Goal: Task Accomplishment & Management: Complete application form

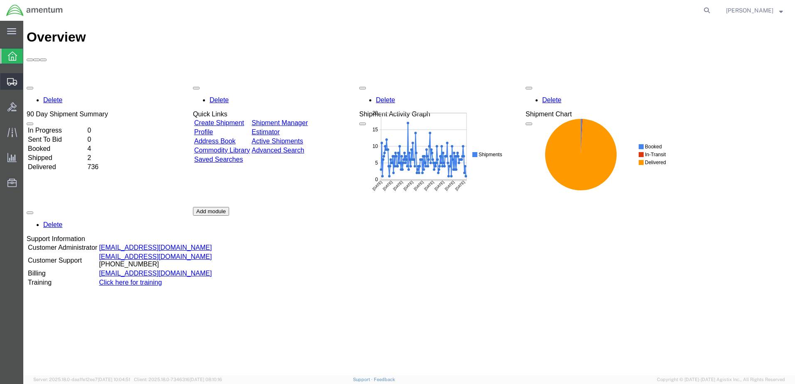
click at [0, 0] on span "Create Shipment" at bounding box center [0, 0] width 0 height 0
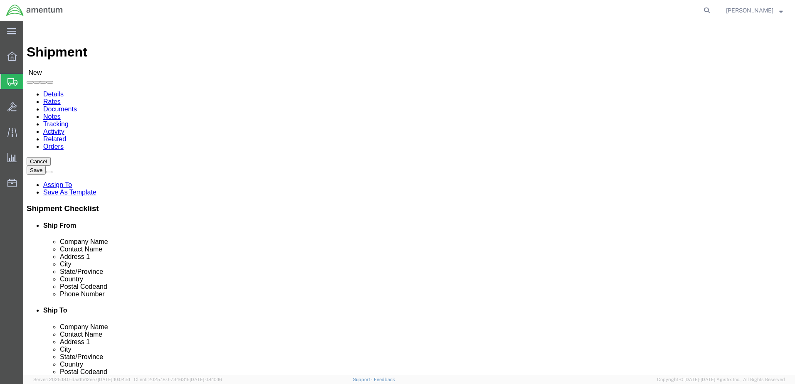
select select
select select "MYPROFILE"
select select "CA"
click input "text"
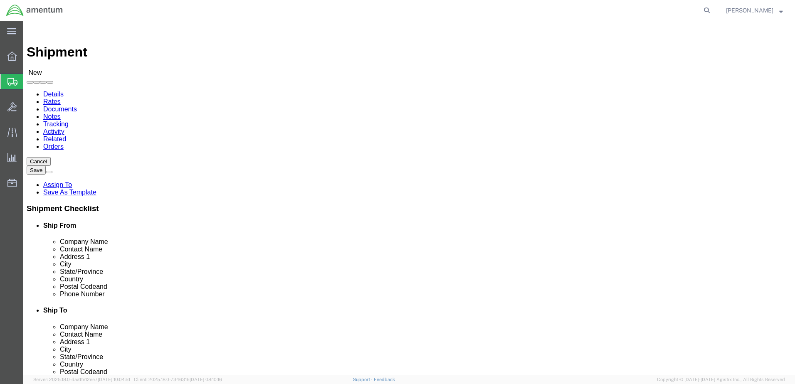
click input "Textron"
type input "Textron Aviation [GEOGRAPHIC_DATA]"
click input "text"
type input "[PERSON_NAME]"
click input "text"
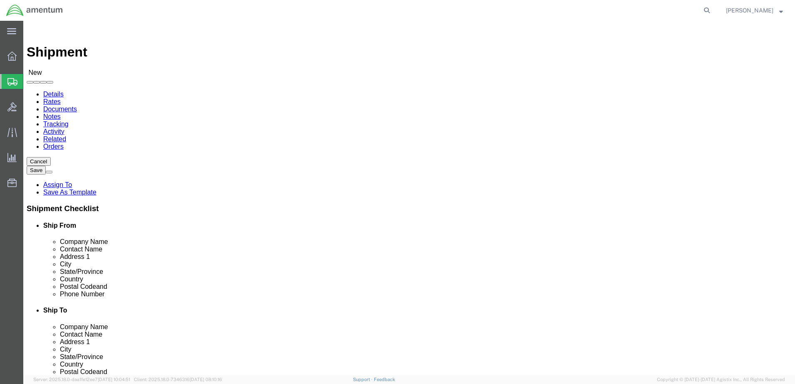
paste input "[STREET_ADDRESS]"
type input "[STREET_ADDRESS]"
click input "text"
type input "[GEOGRAPHIC_DATA]"
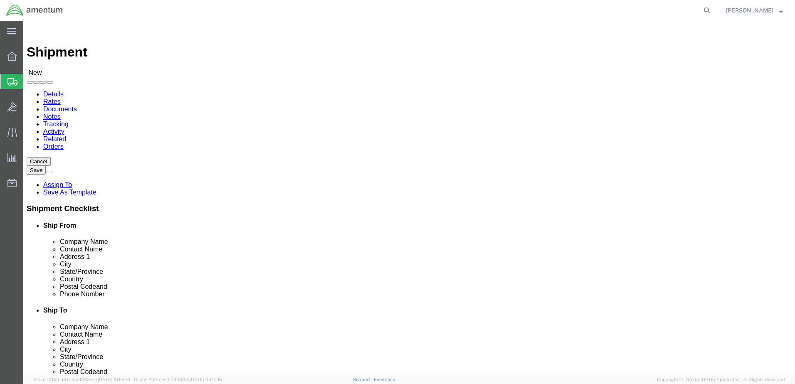
click input "Postal Code"
type input "95837"
paste input "916.261.7839"
click input "916.261.7839"
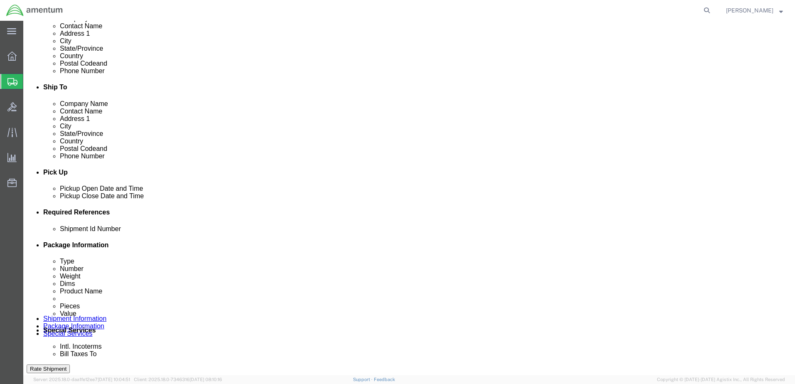
scroll to position [249, 0]
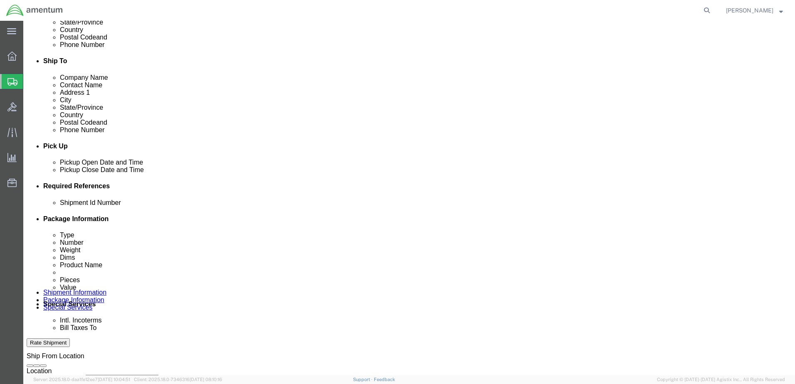
type input "[PHONE_NUMBER]"
click button "Add reference"
click input "text"
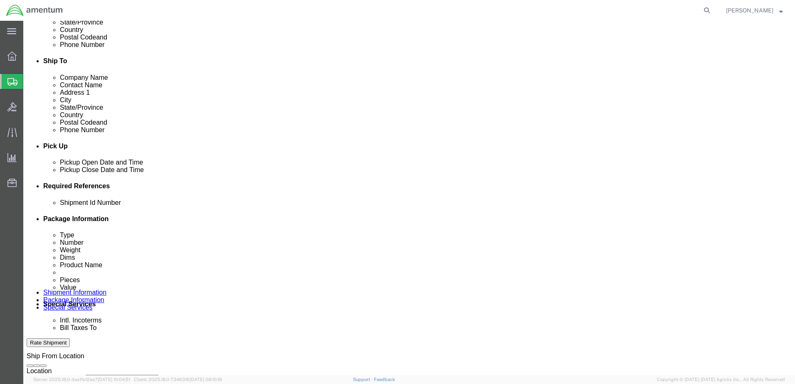
type input "09032025"
click select "Select Account Type Activity ID Airline Appointment Number ASN Batch Request # …"
select select "DEPT"
click select "Select Account Type Activity ID Airline Appointment Number ASN Batch Request # …"
click input "text"
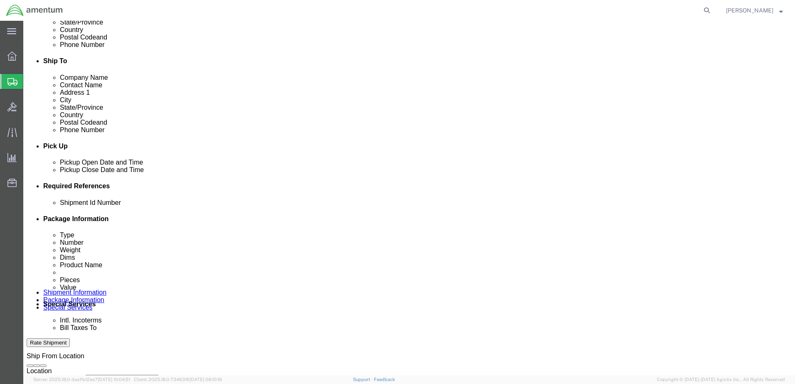
type input "CBP"
click select "Select Account Type Activity ID Airline Appointment Number ASN Batch Request # …"
select select "PROJNUM"
click select "Select Account Type Activity ID Airline Appointment Number ASN Batch Request # …"
paste input "AME-2025-IP01-FO013-2219-NAMC-Z000"
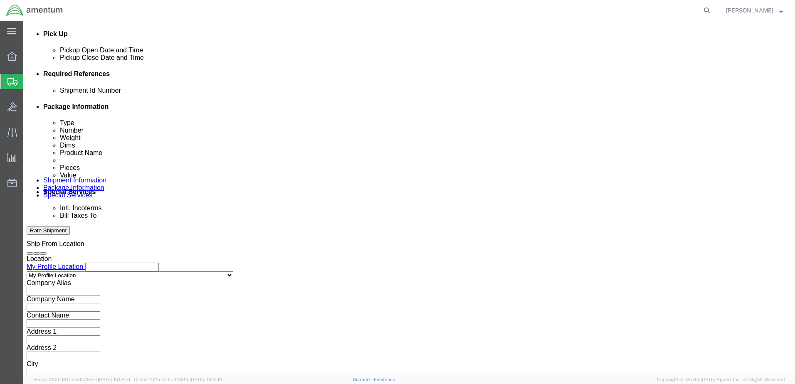
scroll to position [375, 0]
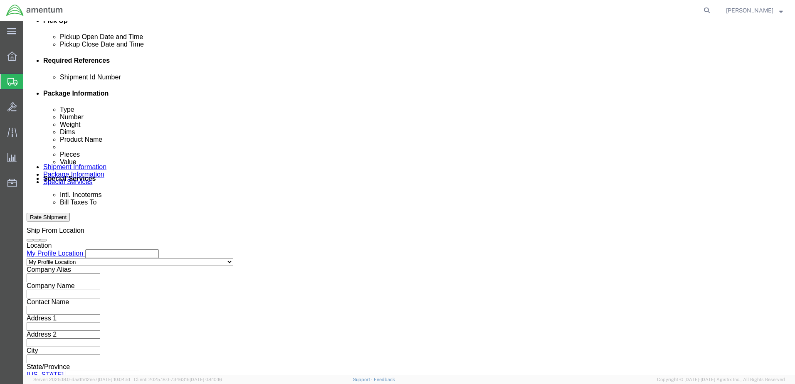
type input "AME-2025-IP01-FO013-2219-NAMC-Z000"
click button "Continue"
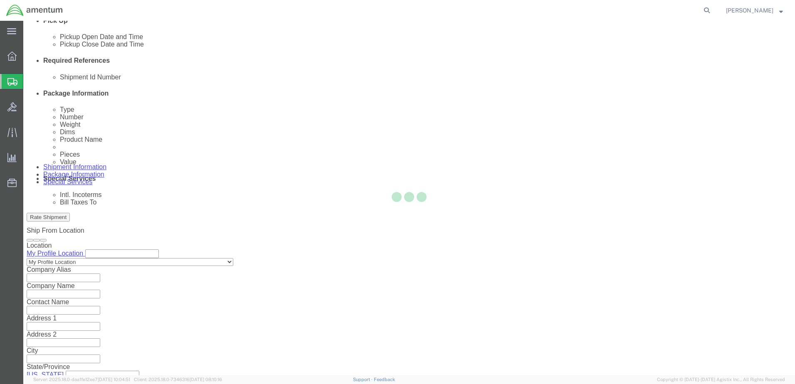
scroll to position [0, 0]
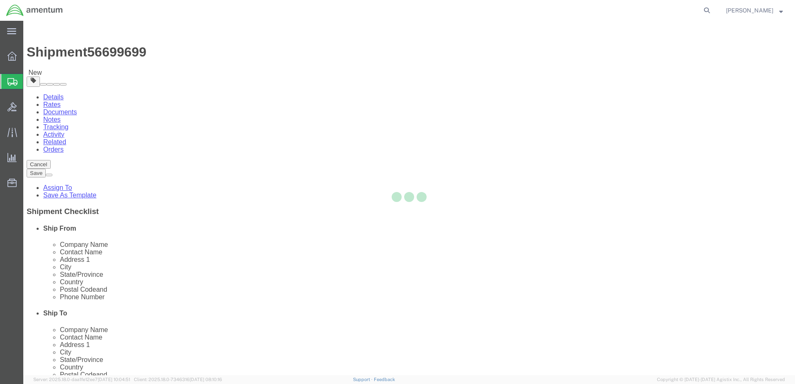
select select "CBOX"
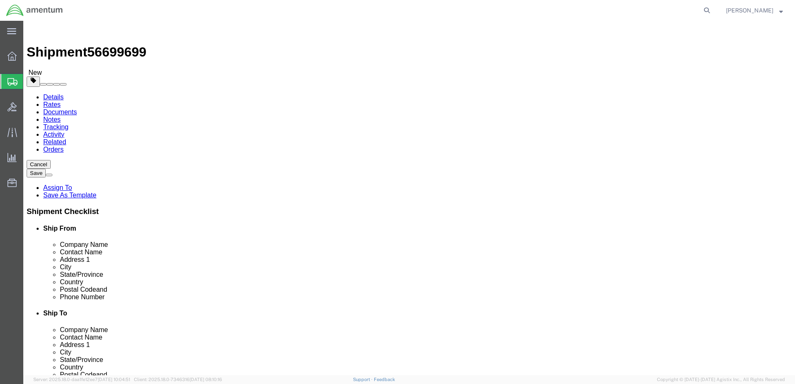
click input "text"
type input "10"
drag, startPoint x: 128, startPoint y: 192, endPoint x: 104, endPoint y: 189, distance: 23.5
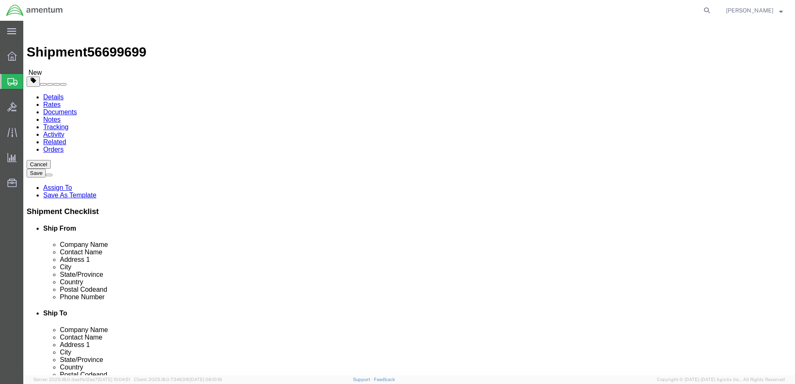
click div "Weight 0.00 Select kgs lbs Ship. t°"
type input "2.0"
click div "Package Type Select BCK Boxes Bale(s) Basket(s) Bolt(s) Bottle(s) Buckets Bulk …"
click link "Add Content"
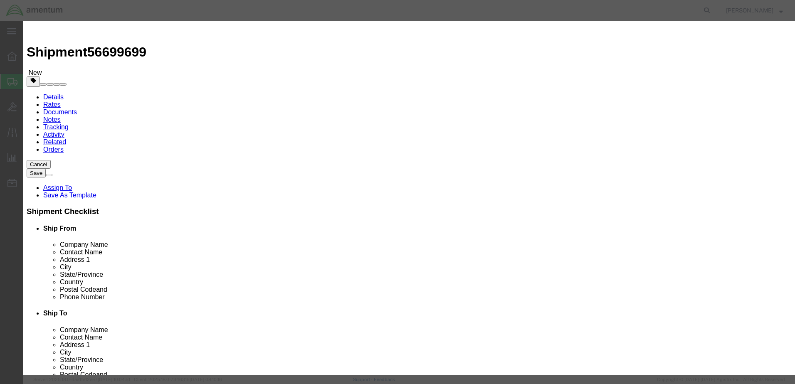
click input "text"
type input "First Aid Kit"
type input "1"
type input "500.00"
click button "Save & Close"
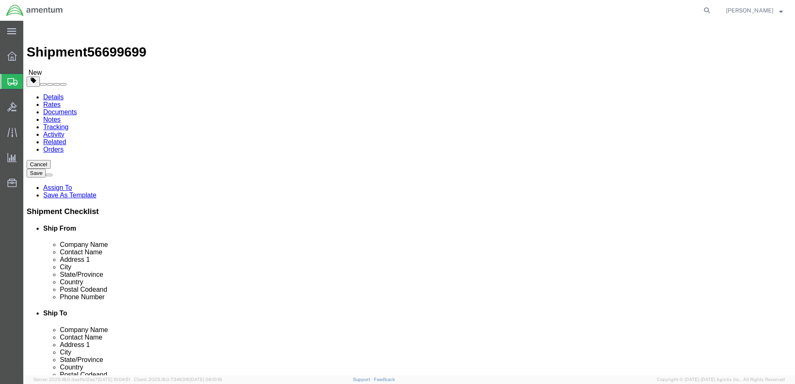
click icon
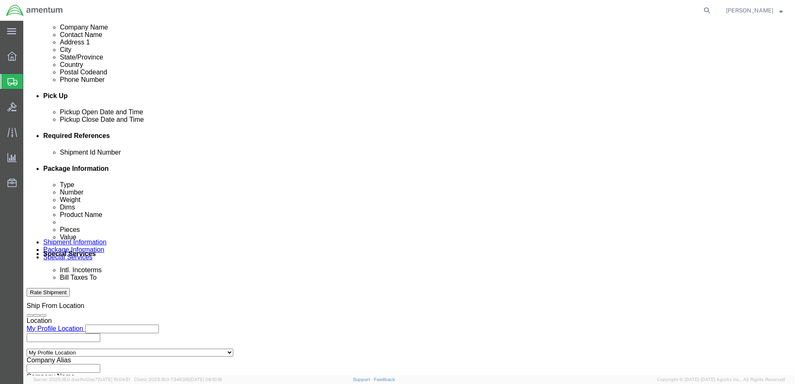
scroll to position [305, 0]
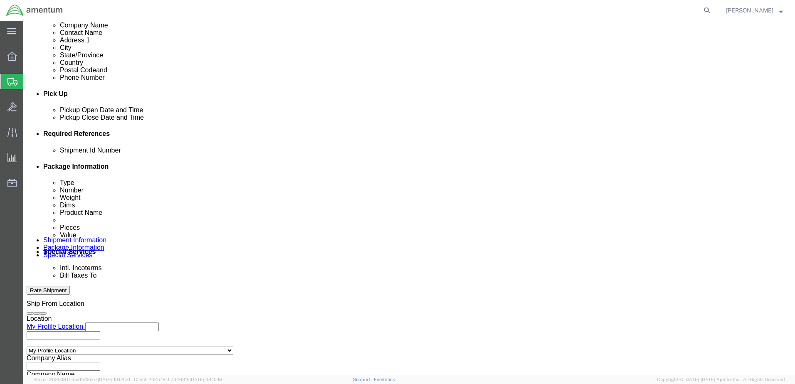
click select "Select Account Type Activity ID Airline Appointment Number ASN Batch Request # …"
select select "CUSTREF"
click select "Select Account Type Activity ID Airline Appointment Number ASN Batch Request # …"
click input "text"
type input "FAK 143N"
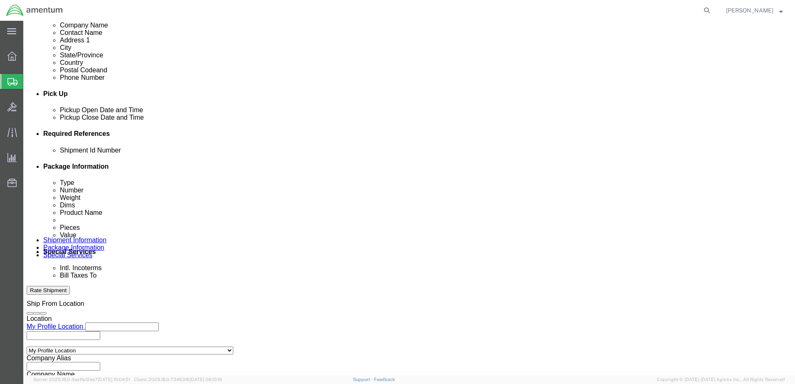
click button "Rate Shipment"
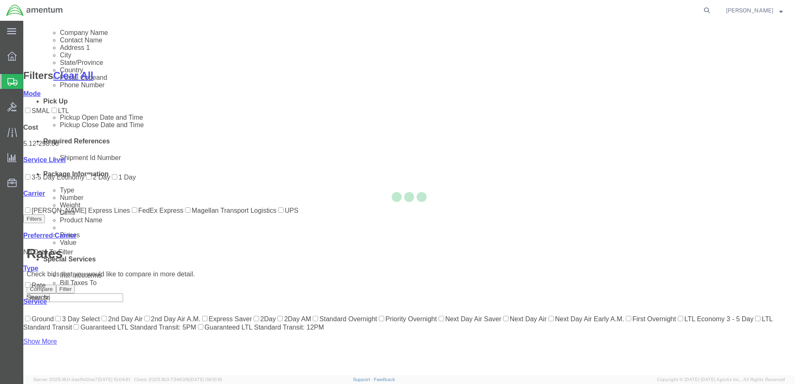
scroll to position [96, 0]
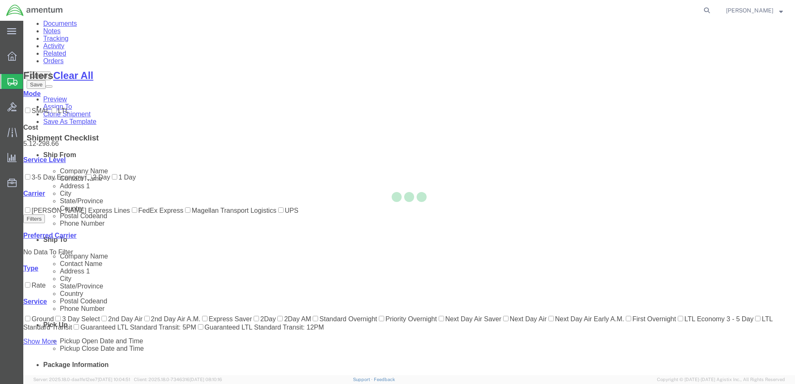
scroll to position [0, 0]
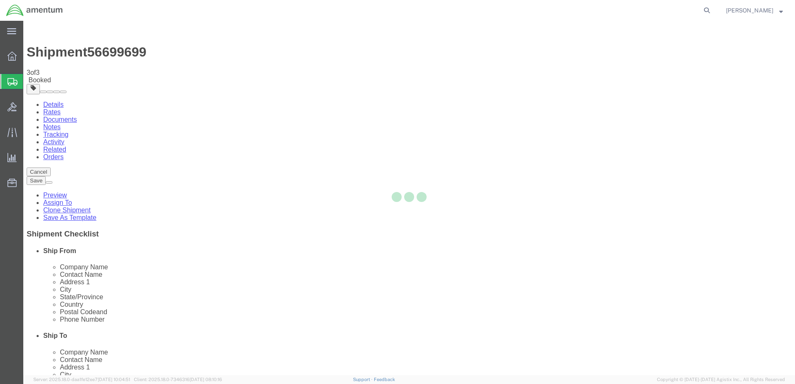
click at [100, 151] on div at bounding box center [409, 198] width 772 height 355
